Goal: Complete application form: Complete application form

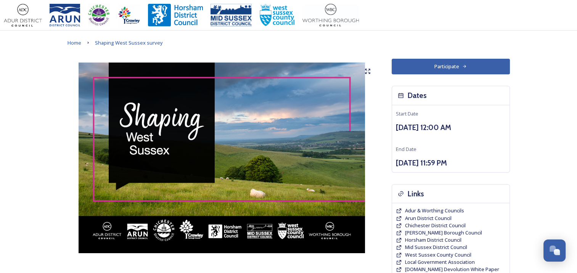
click at [444, 71] on button "Participate" at bounding box center [451, 67] width 118 height 16
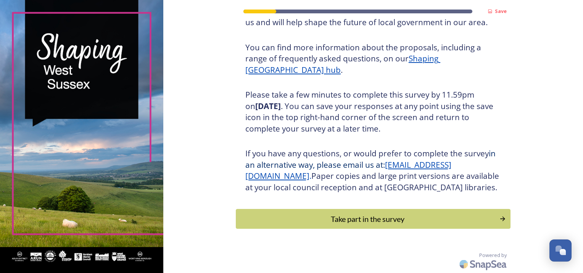
scroll to position [93, 0]
click at [326, 219] on div "Take part in the survey" at bounding box center [367, 218] width 258 height 11
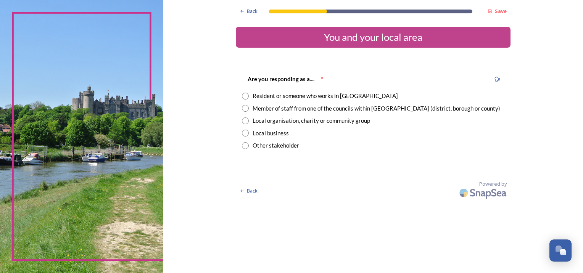
click at [395, 107] on div "Member of staff from one of the councils within [GEOGRAPHIC_DATA] (district, bo…" at bounding box center [377, 108] width 248 height 9
radio input "true"
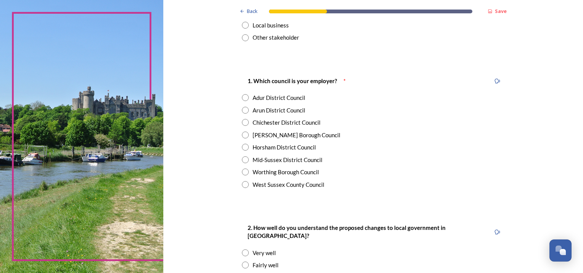
scroll to position [114, 0]
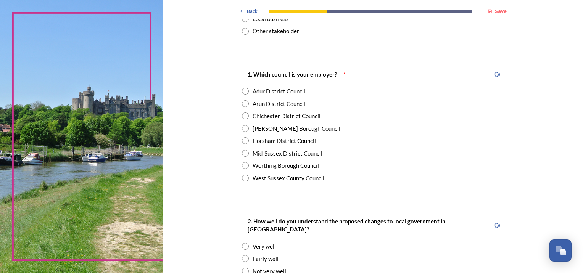
click at [311, 180] on div "West Sussex County Council" at bounding box center [289, 178] width 72 height 9
radio input "true"
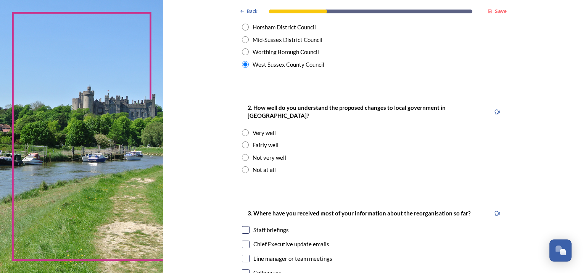
scroll to position [229, 0]
click at [261, 128] on div "Very well" at bounding box center [264, 132] width 23 height 9
click at [263, 140] on div "Fairly well" at bounding box center [266, 144] width 26 height 9
radio input "false"
radio input "true"
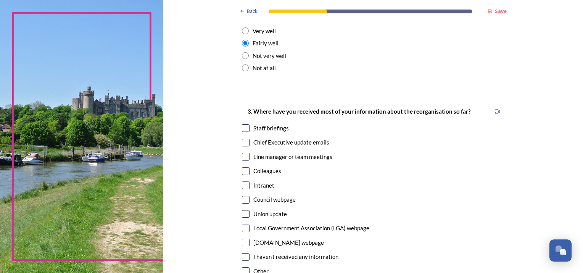
scroll to position [382, 0]
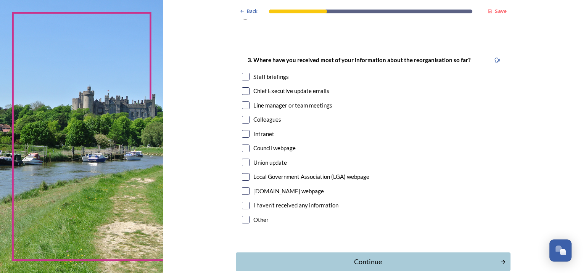
click at [302, 87] on div "Chief Executive update emails" at bounding box center [291, 91] width 76 height 9
checkbox input "true"
click at [280, 144] on div "Council webpage" at bounding box center [274, 148] width 42 height 9
checkbox input "true"
click at [261, 115] on div "Colleagues" at bounding box center [267, 119] width 28 height 9
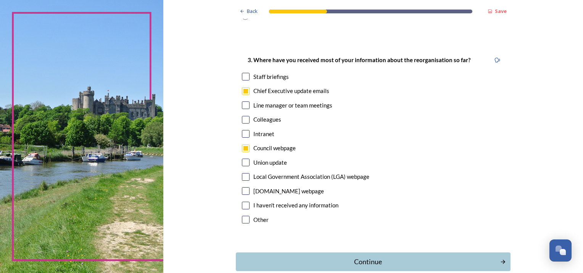
checkbox input "true"
click at [280, 73] on div "Staff briefings" at bounding box center [270, 77] width 35 height 9
checkbox input "true"
click at [346, 258] on div "Continue" at bounding box center [367, 262] width 258 height 10
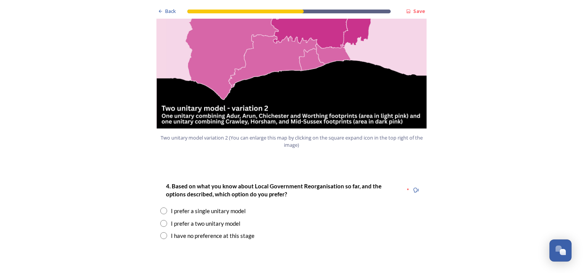
scroll to position [954, 0]
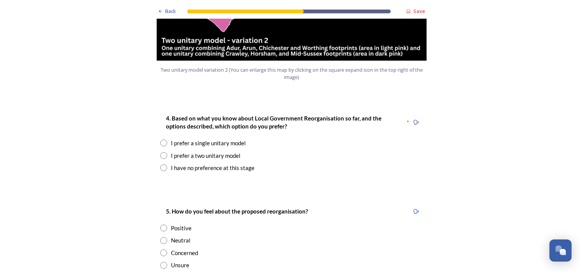
click at [240, 139] on div "I prefer a single unitary model" at bounding box center [208, 143] width 75 height 9
radio input "true"
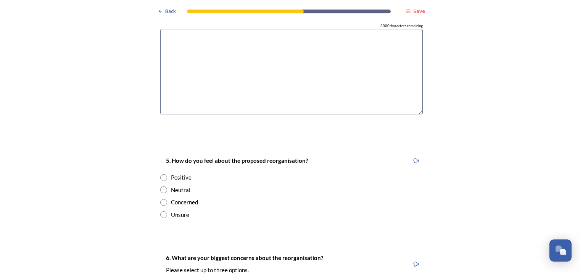
scroll to position [1183, 0]
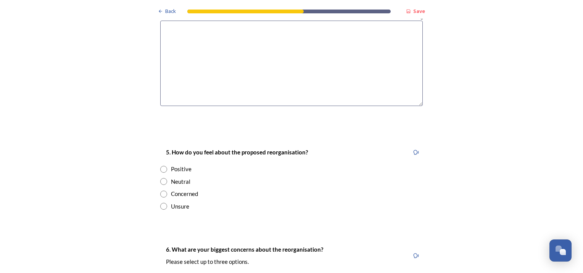
click at [182, 177] on div "Neutral" at bounding box center [180, 181] width 19 height 9
radio input "true"
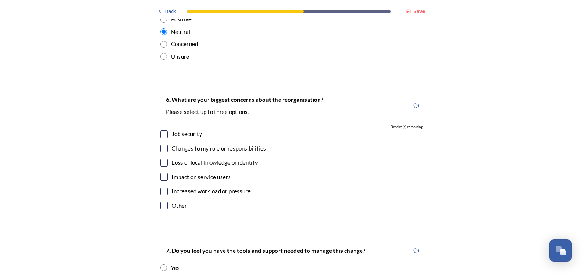
scroll to position [1336, 0]
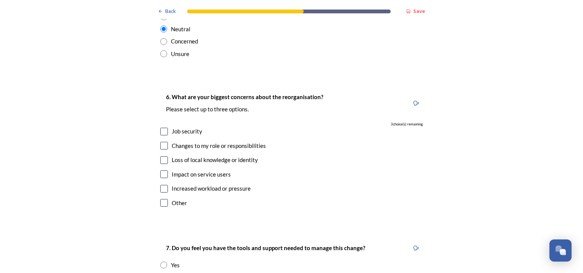
click at [186, 127] on div "Job security" at bounding box center [187, 131] width 31 height 9
checkbox input "true"
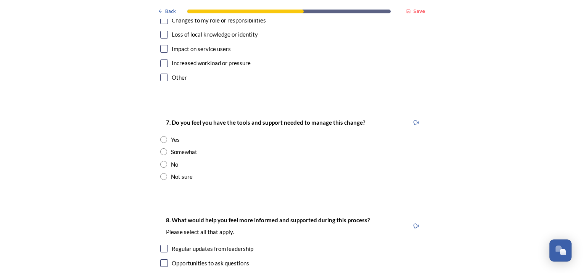
scroll to position [1488, 0]
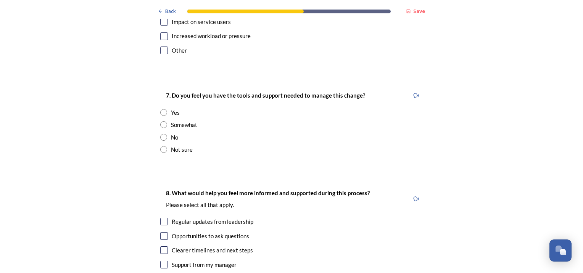
click at [174, 133] on div "No" at bounding box center [174, 137] width 7 height 9
radio input "true"
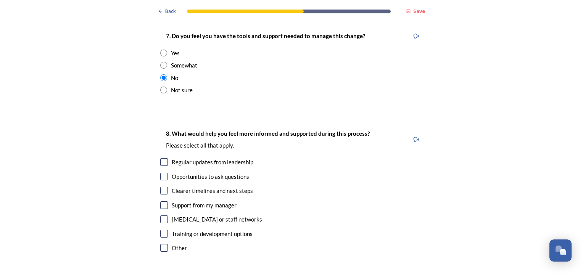
scroll to position [1603, 0]
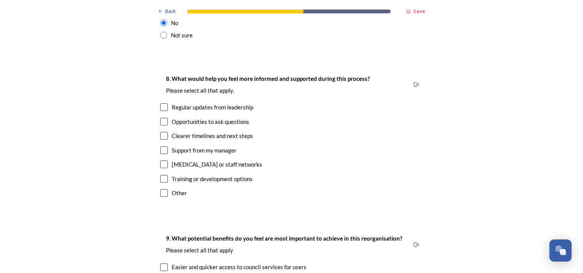
click at [243, 132] on div "Clearer timelines and next steps" at bounding box center [212, 136] width 81 height 9
checkbox input "true"
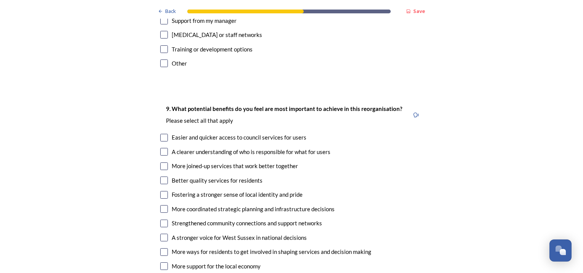
scroll to position [1755, 0]
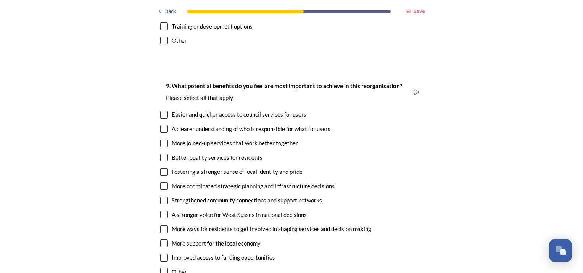
click at [269, 110] on div "Easier and quicker access to council services for users" at bounding box center [239, 114] width 135 height 9
checkbox input "true"
click at [272, 125] on div "A clearer understanding of who is responsible for what for users" at bounding box center [251, 129] width 159 height 9
checkbox input "true"
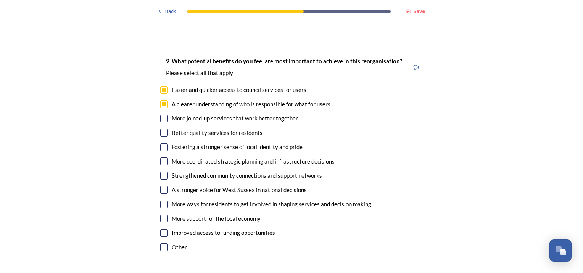
scroll to position [1793, 0]
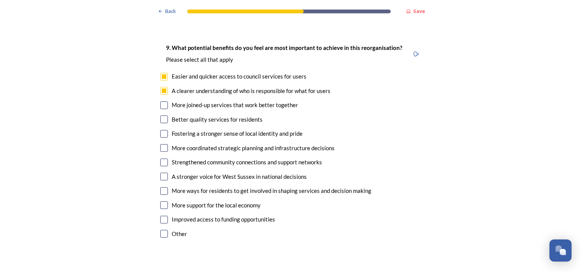
click at [282, 144] on div "More coordinated strategic planning and infrastructure decisions" at bounding box center [253, 148] width 163 height 9
checkbox input "true"
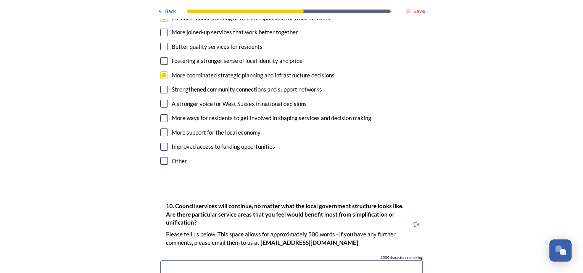
scroll to position [1870, 0]
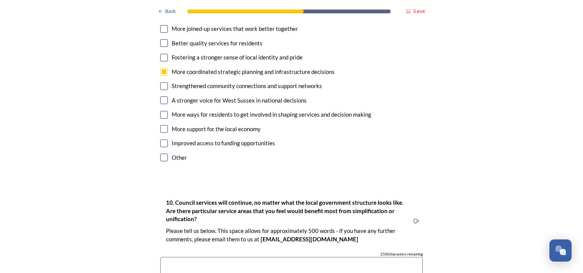
click at [275, 96] on div "A stronger voice for West Sussex in national decisions" at bounding box center [239, 100] width 135 height 9
checkbox input "true"
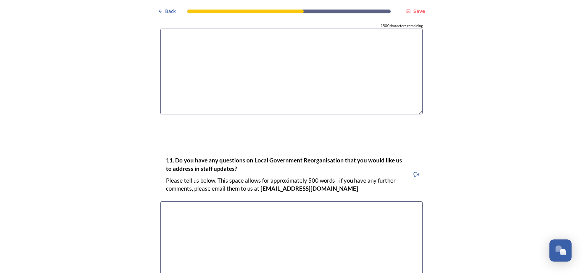
scroll to position [2186, 0]
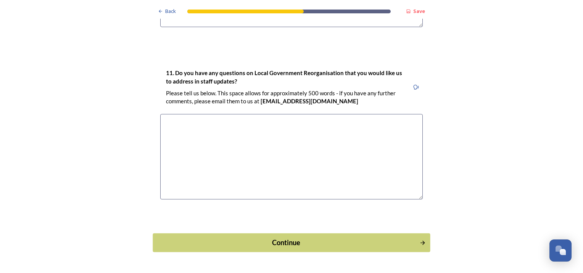
click at [263, 238] on div "Continue" at bounding box center [286, 243] width 258 height 10
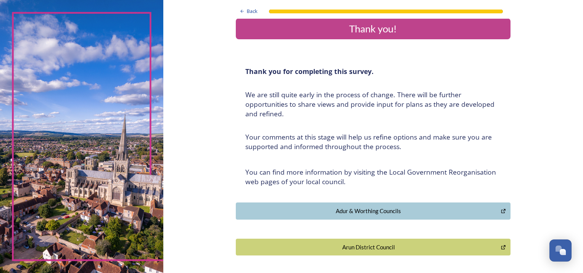
scroll to position [0, 0]
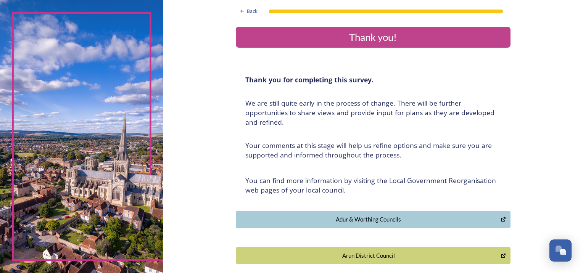
click at [411, 42] on div "Thank you!" at bounding box center [373, 37] width 269 height 15
